Goal: Transaction & Acquisition: Purchase product/service

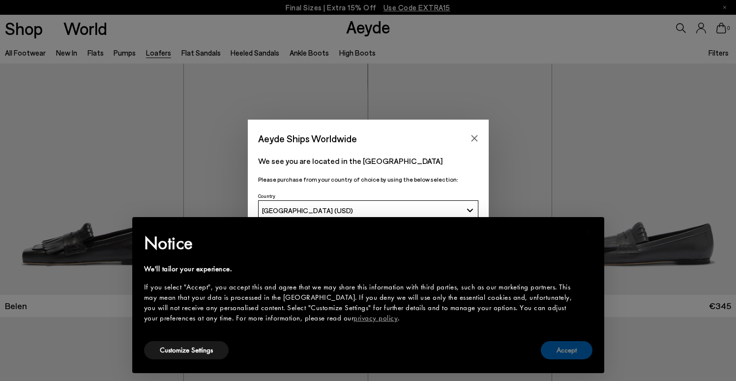
click at [572, 354] on button "Accept" at bounding box center [567, 350] width 52 height 18
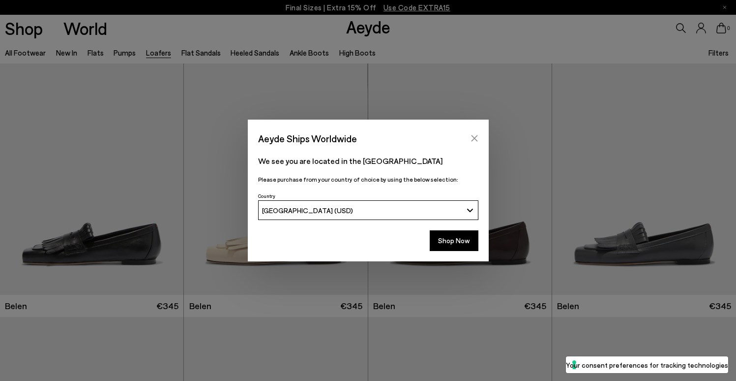
click at [474, 137] on icon "Close" at bounding box center [474, 138] width 6 height 6
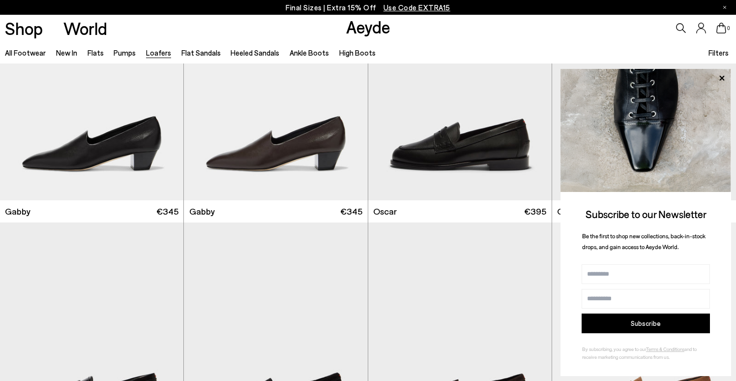
scroll to position [1322, 0]
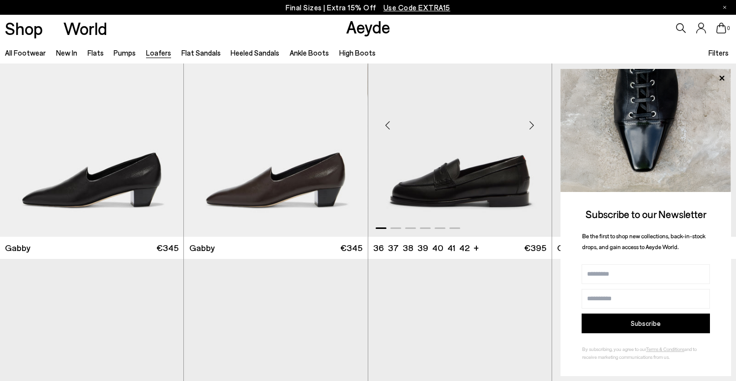
click at [450, 149] on img "1 / 6" at bounding box center [459, 121] width 183 height 231
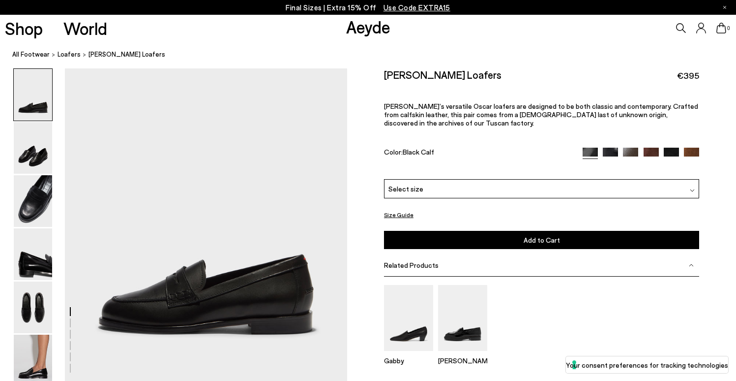
click at [453, 179] on div "Select size" at bounding box center [541, 188] width 315 height 19
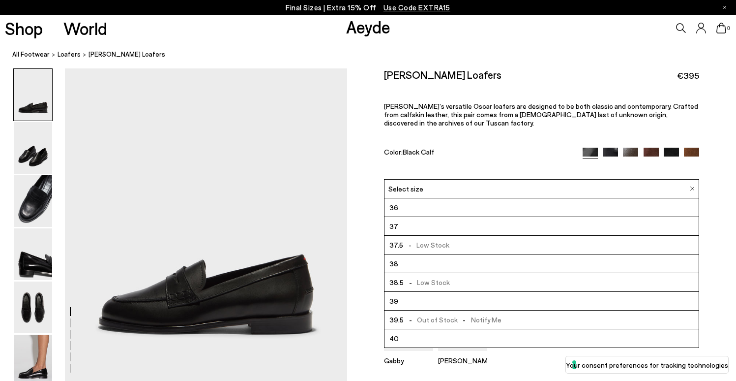
click at [450, 236] on li "37.5 - Low Stock" at bounding box center [542, 245] width 314 height 19
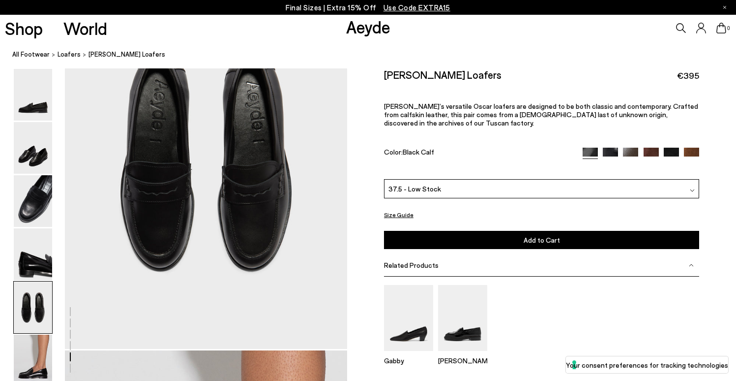
scroll to position [1544, 0]
click at [475, 231] on button "Add to Cart Select a Size First" at bounding box center [541, 240] width 315 height 18
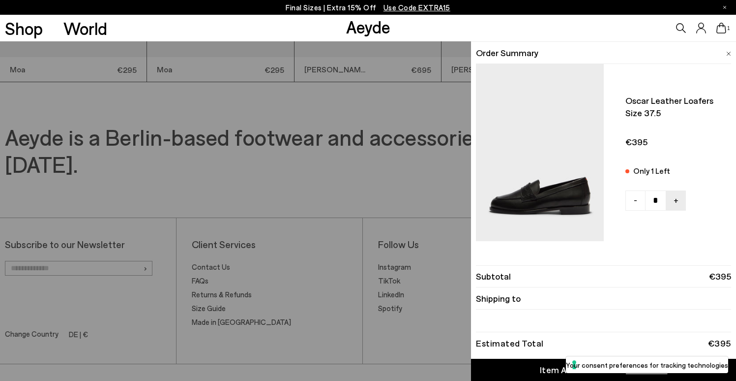
scroll to position [2527, 0]
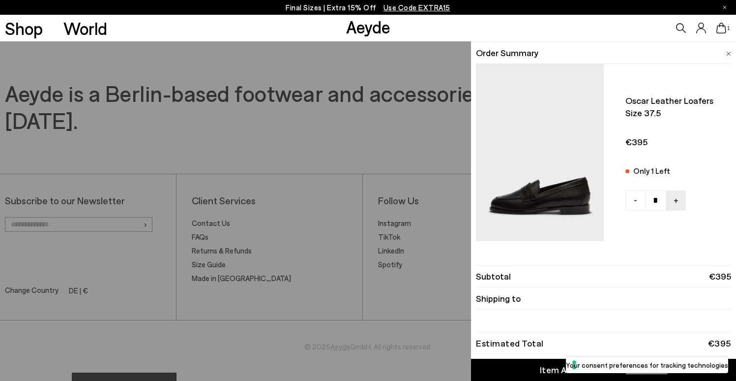
click at [568, 366] on div "Item Added to Cart" at bounding box center [580, 369] width 81 height 12
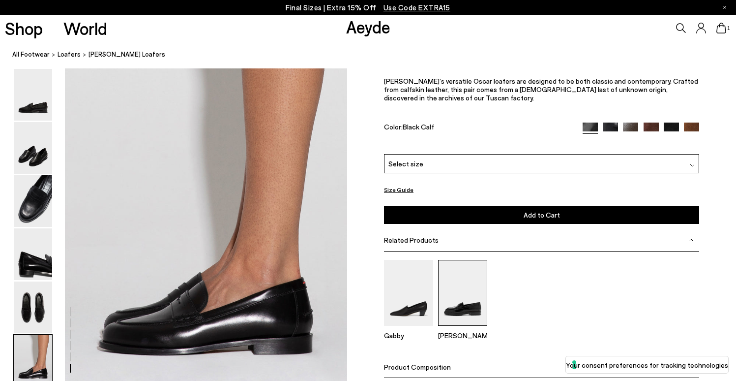
scroll to position [1855, 0]
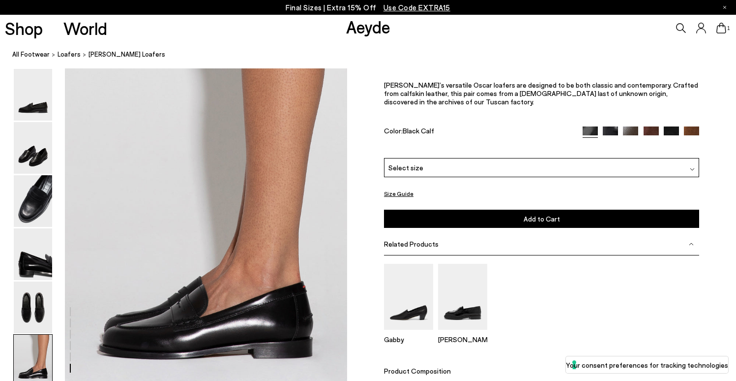
click at [612, 134] on img at bounding box center [610, 133] width 15 height 15
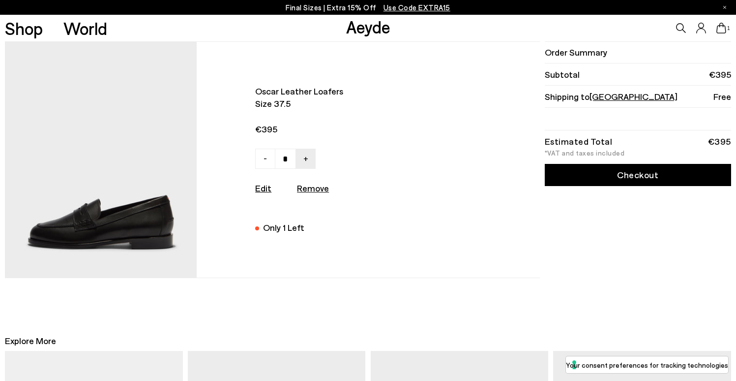
click at [579, 174] on link "Checkout" at bounding box center [638, 175] width 186 height 22
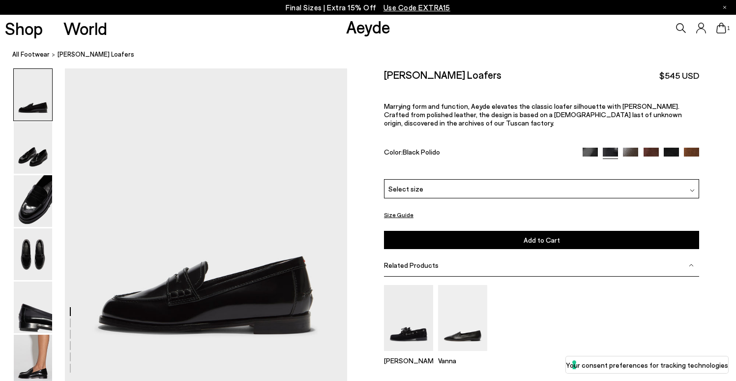
click at [650, 148] on img at bounding box center [651, 155] width 15 height 15
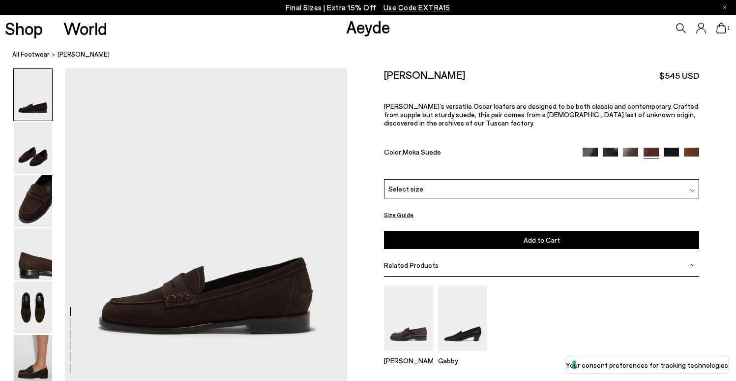
click at [676, 148] on img at bounding box center [671, 155] width 15 height 15
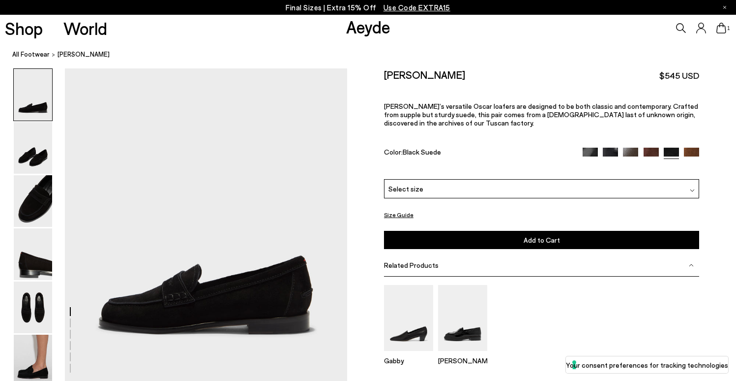
click at [696, 148] on img at bounding box center [691, 155] width 15 height 15
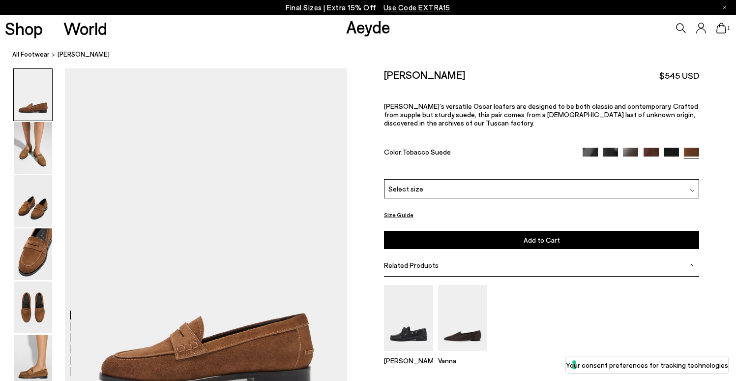
click at [618, 148] on img at bounding box center [610, 155] width 15 height 15
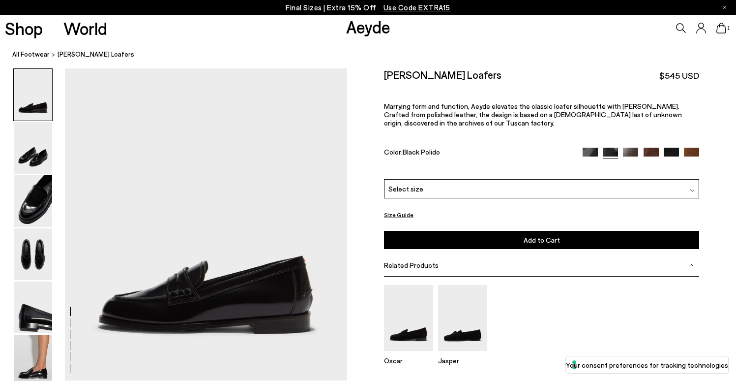
scroll to position [1, 0]
click at [590, 148] on img at bounding box center [590, 155] width 15 height 15
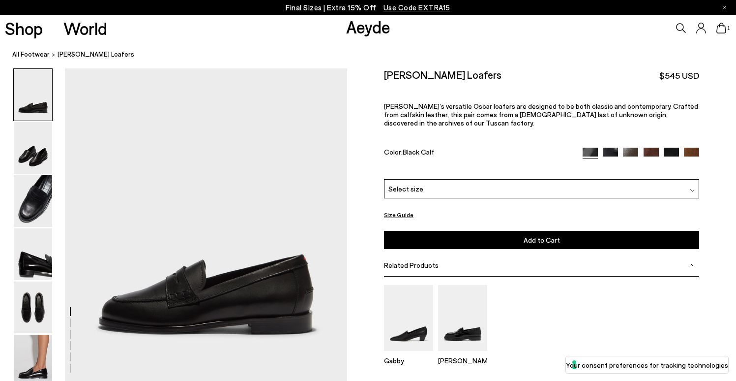
click at [630, 148] on img at bounding box center [630, 155] width 15 height 15
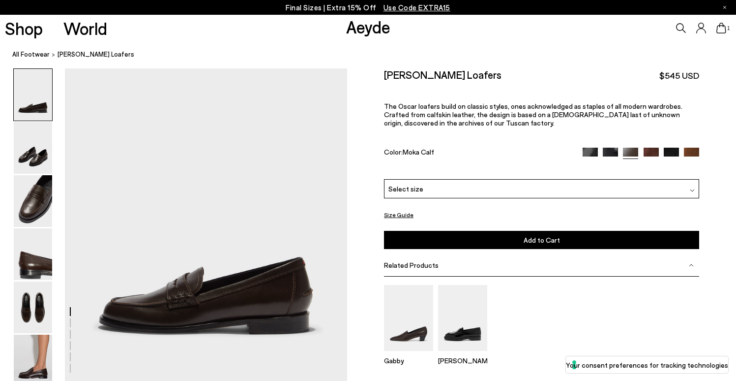
click at [649, 148] on img at bounding box center [651, 155] width 15 height 15
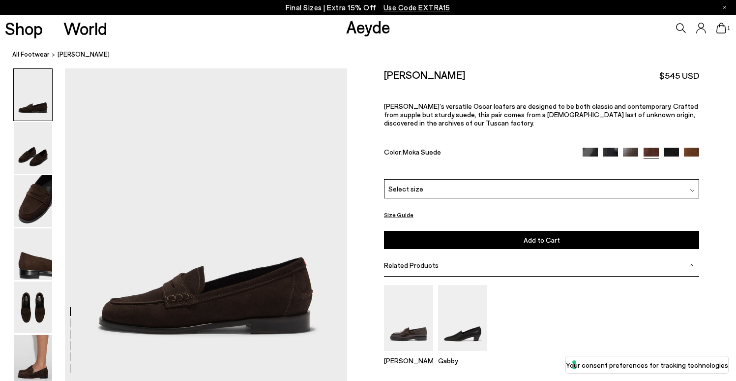
click at [629, 148] on img at bounding box center [630, 155] width 15 height 15
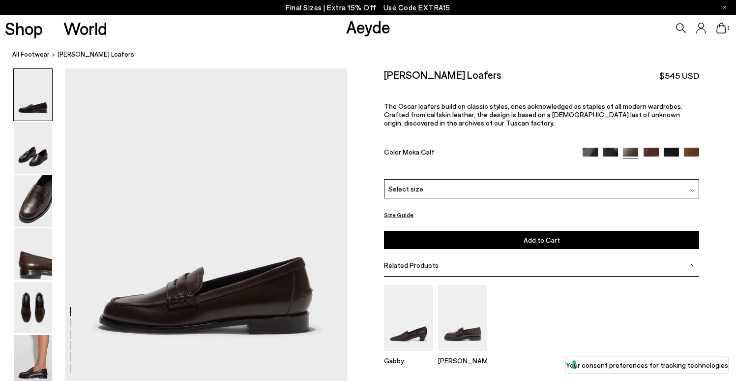
click at [611, 179] on div "Select size" at bounding box center [541, 188] width 315 height 19
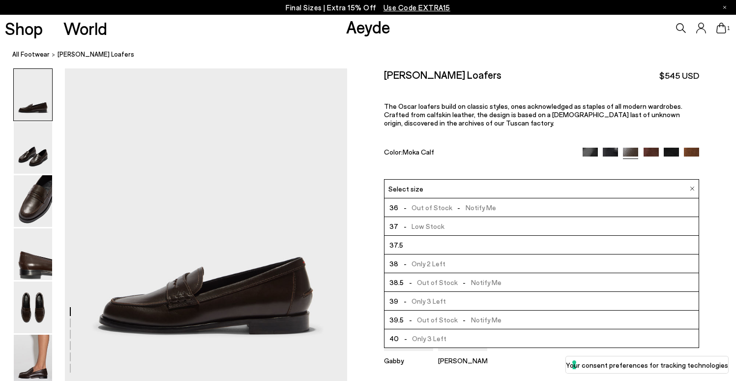
click at [544, 236] on li "37.5" at bounding box center [542, 245] width 314 height 19
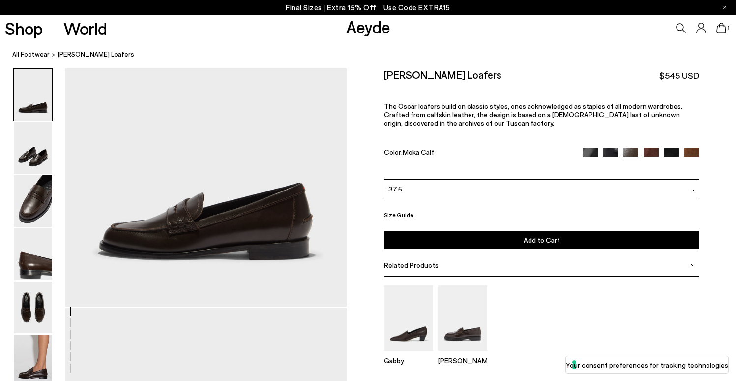
scroll to position [80, 0]
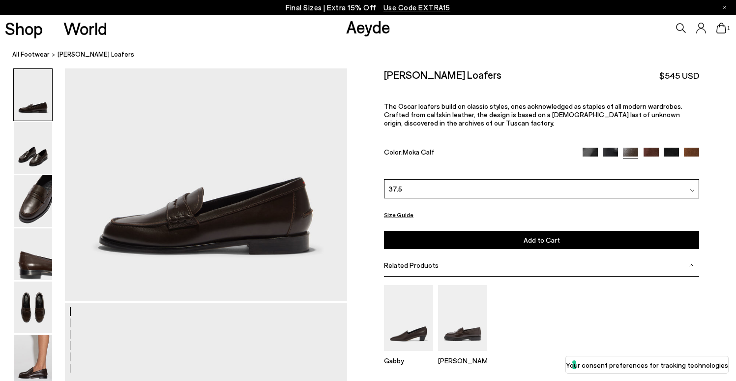
click at [398, 209] on button "Size Guide" at bounding box center [399, 215] width 30 height 12
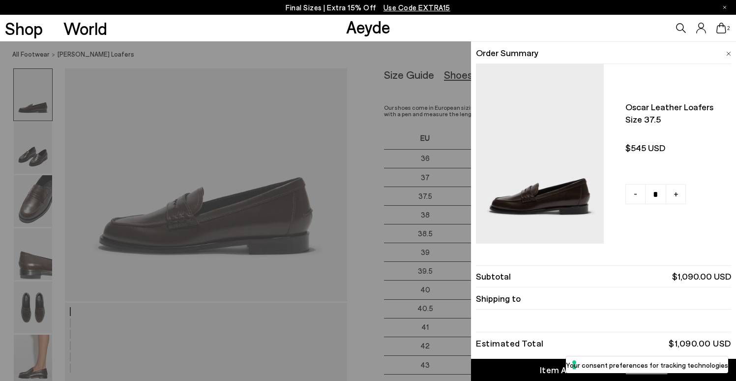
click at [727, 53] on img at bounding box center [728, 54] width 5 height 4
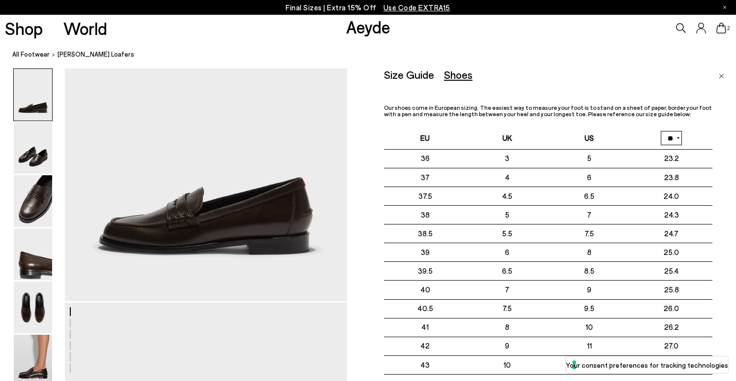
click at [544, 26] on div "2" at bounding box center [613, 28] width 245 height 27
